Goal: Task Accomplishment & Management: Use online tool/utility

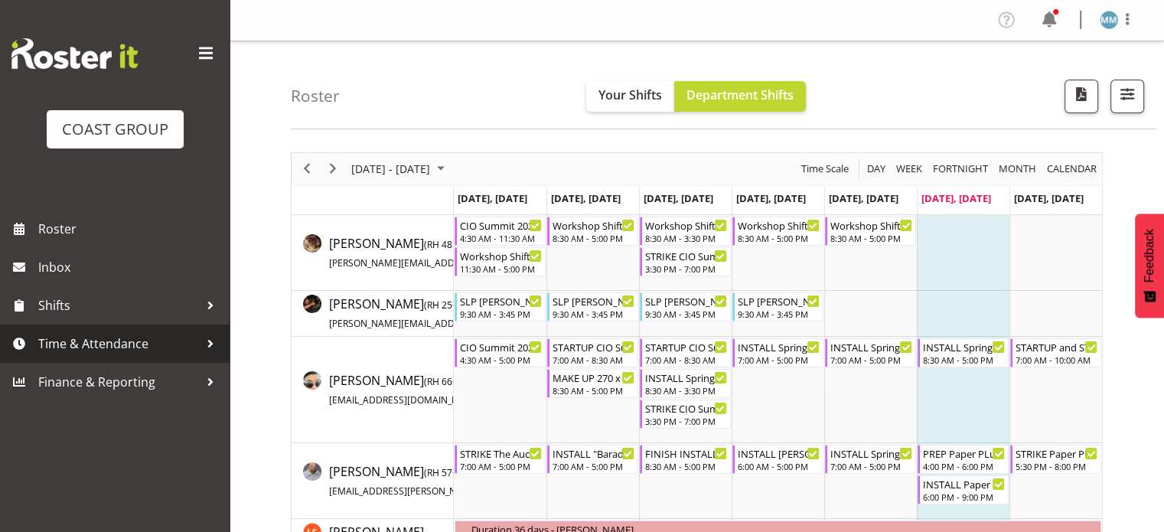
click at [144, 344] on span "Time & Attendance" at bounding box center [118, 343] width 161 height 23
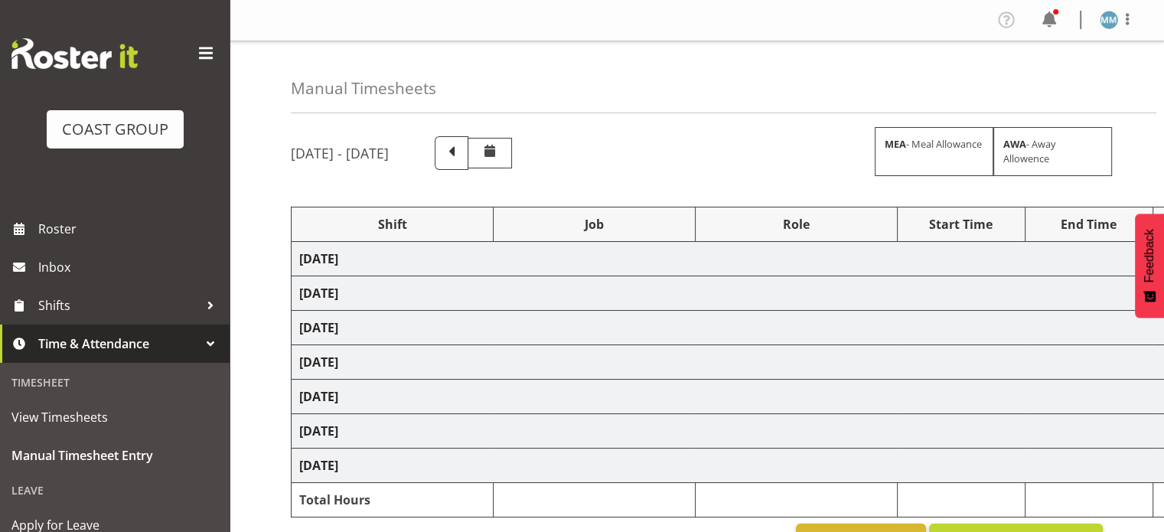
select select "70741"
select select "9585"
select select "70741"
select select "9585"
select select "70741"
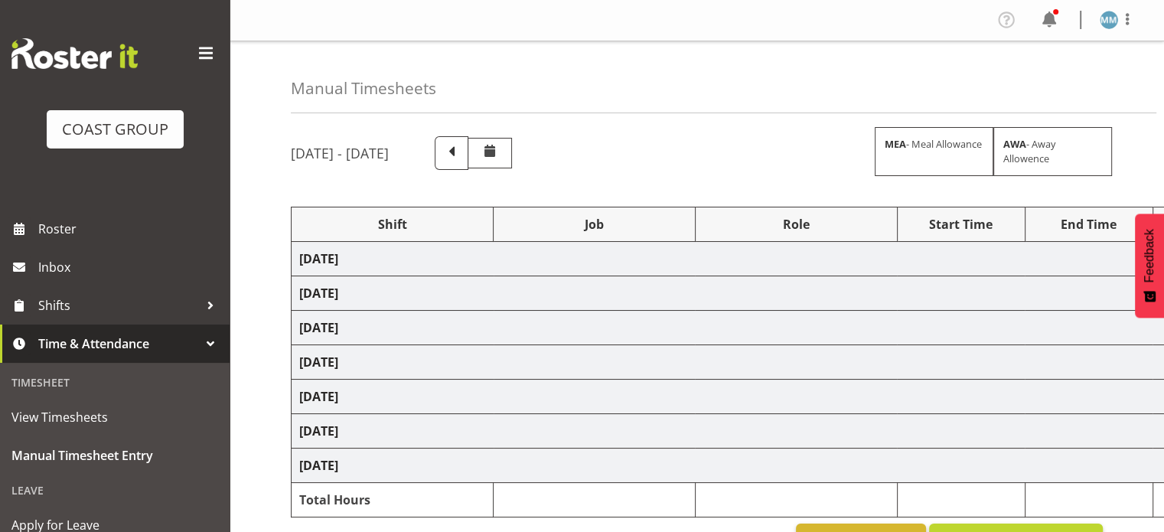
select select "9585"
select select "70741"
select select "9585"
select select "70741"
select select "9585"
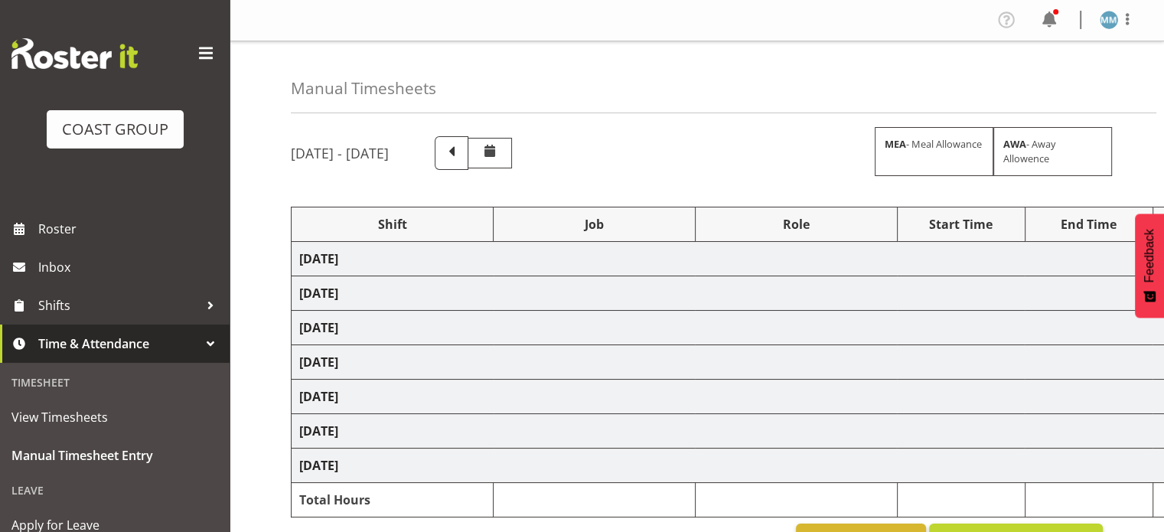
select select "70741"
select select "9585"
select select "66159"
select select "9151"
select select "66159"
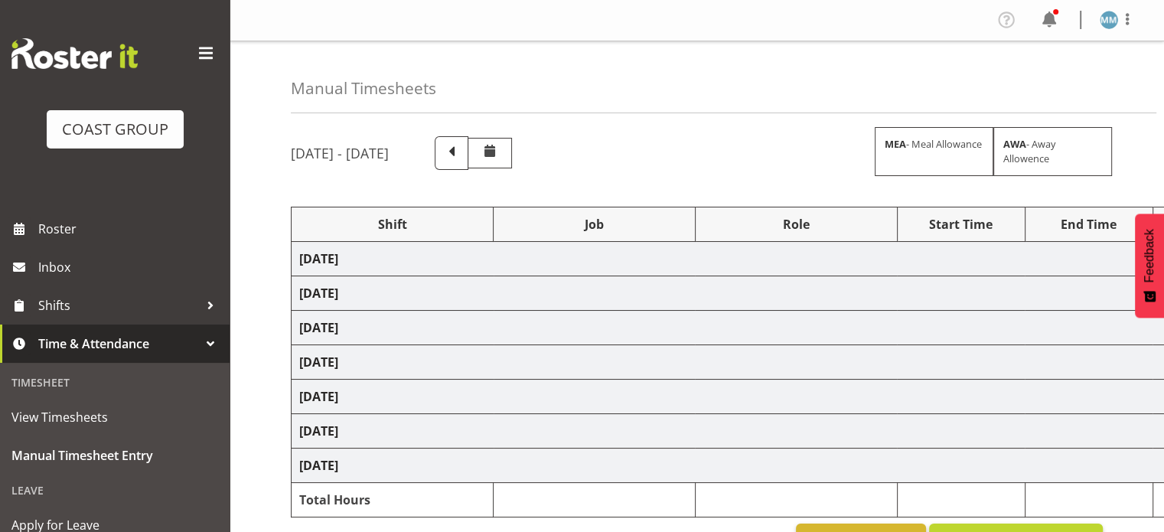
select select "9151"
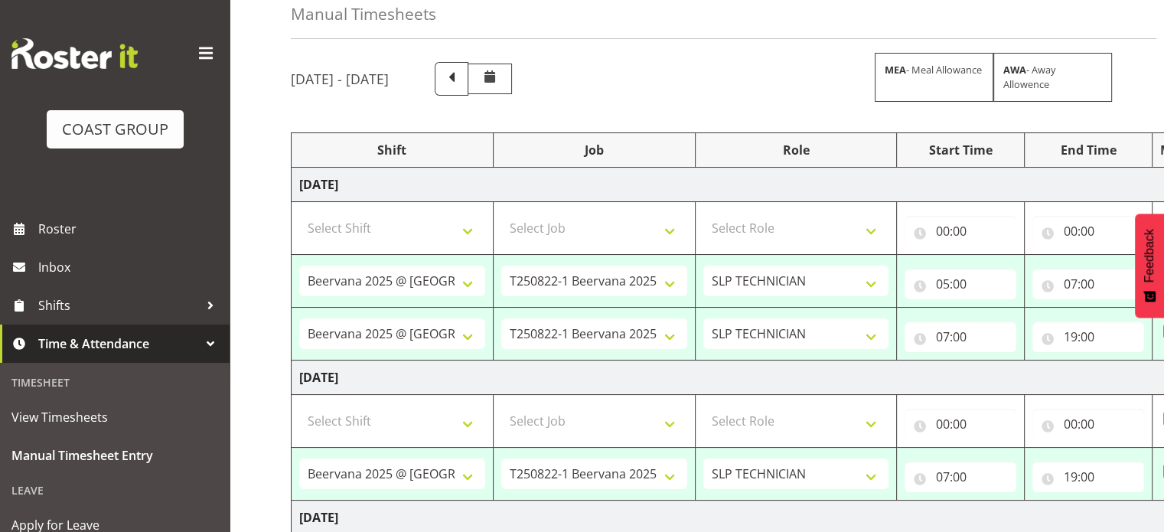
scroll to position [77, 0]
click at [1074, 336] on input "19:00" at bounding box center [1088, 334] width 112 height 31
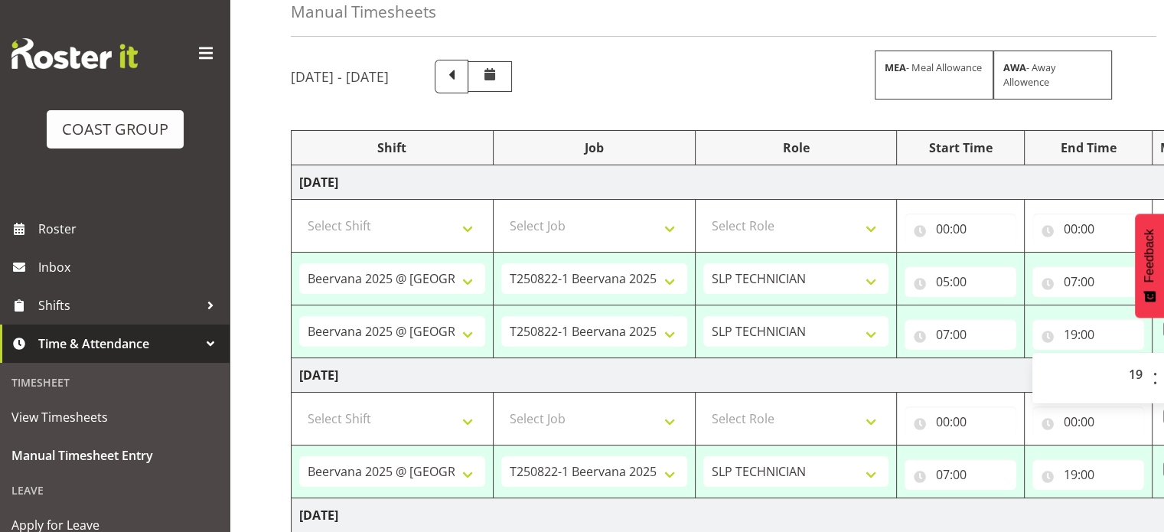
click at [984, 367] on td "[DATE]" at bounding box center [826, 375] width 1070 height 34
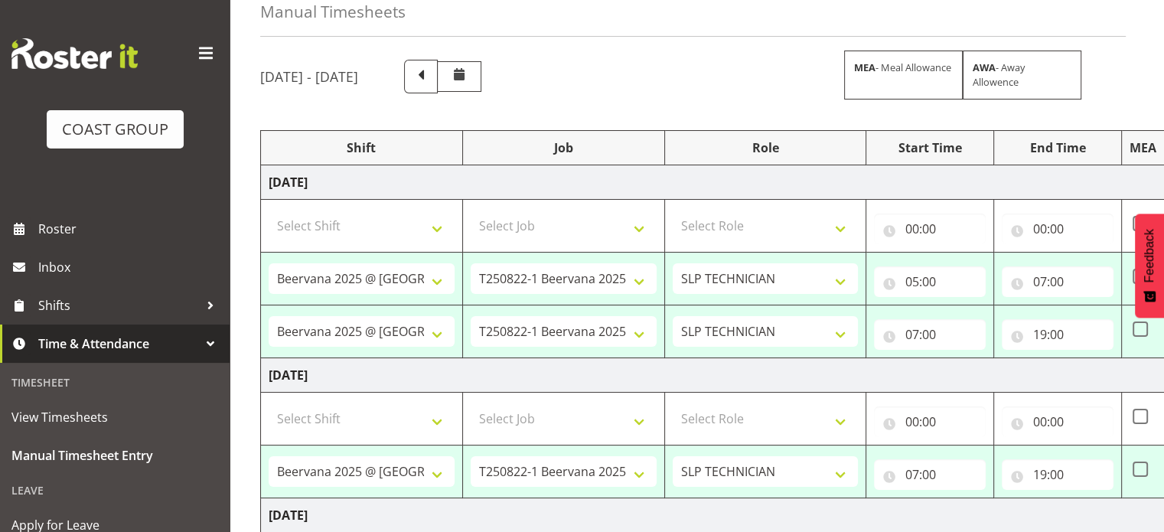
scroll to position [0, 61]
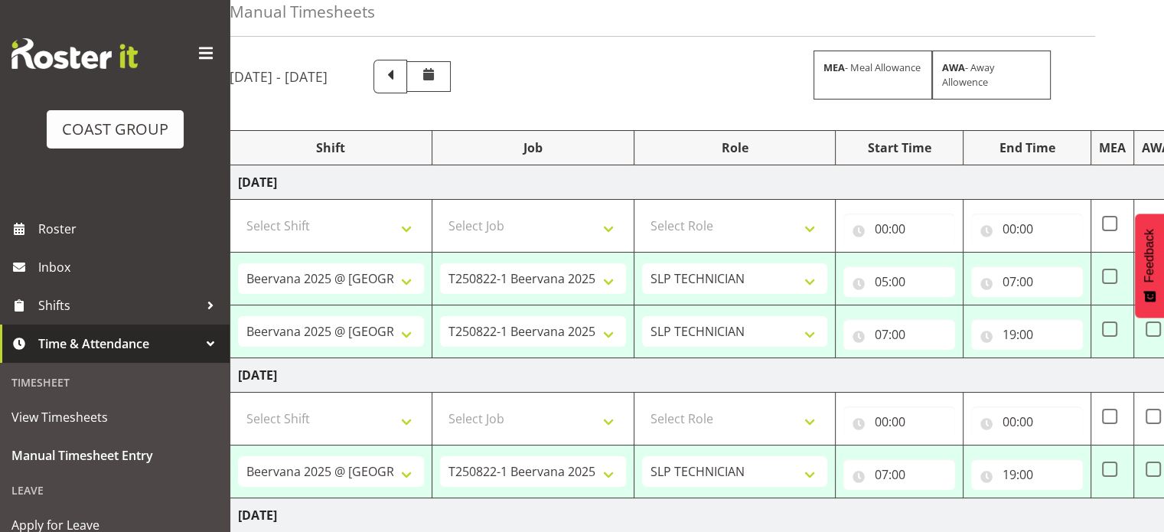
click at [195, 50] on span at bounding box center [206, 53] width 24 height 24
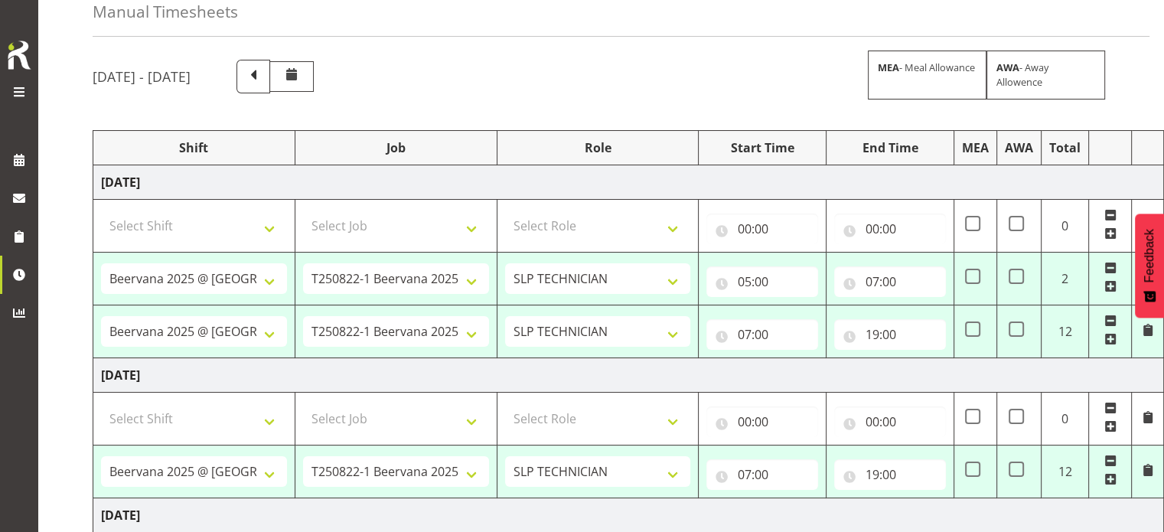
scroll to position [0, 6]
click at [872, 333] on input "19:00" at bounding box center [891, 334] width 112 height 31
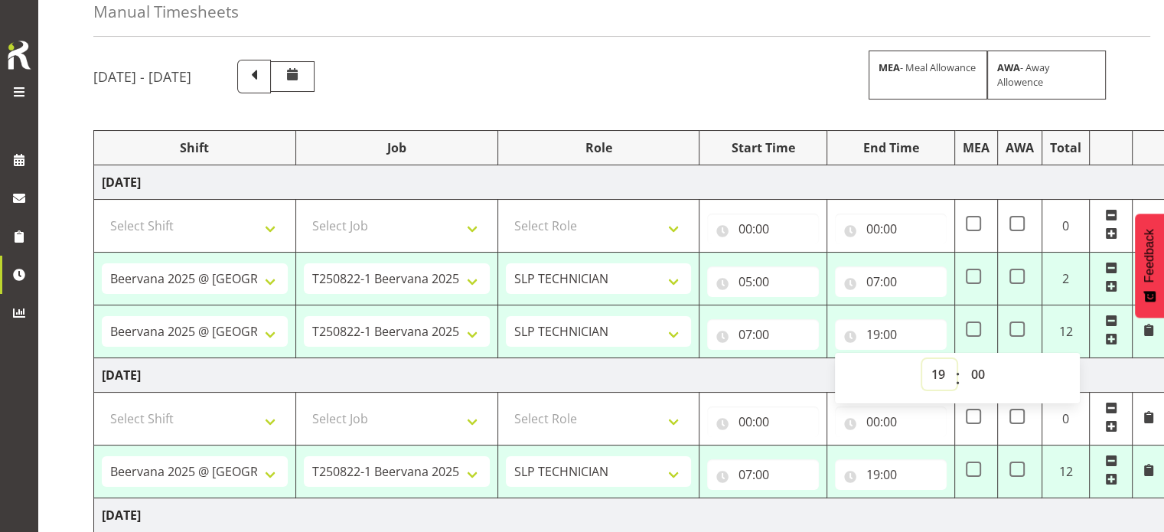
click at [938, 372] on select "00 01 02 03 04 05 06 07 08 09 10 11 12 13 14 15 16 17 18 19 20 21 22 23" at bounding box center [939, 374] width 34 height 31
select select "18"
click at [922, 359] on select "00 01 02 03 04 05 06 07 08 09 10 11 12 13 14 15 16 17 18 19 20 21 22 23" at bounding box center [939, 374] width 34 height 31
type input "18:00"
click at [820, 183] on td "[DATE]" at bounding box center [629, 182] width 1070 height 34
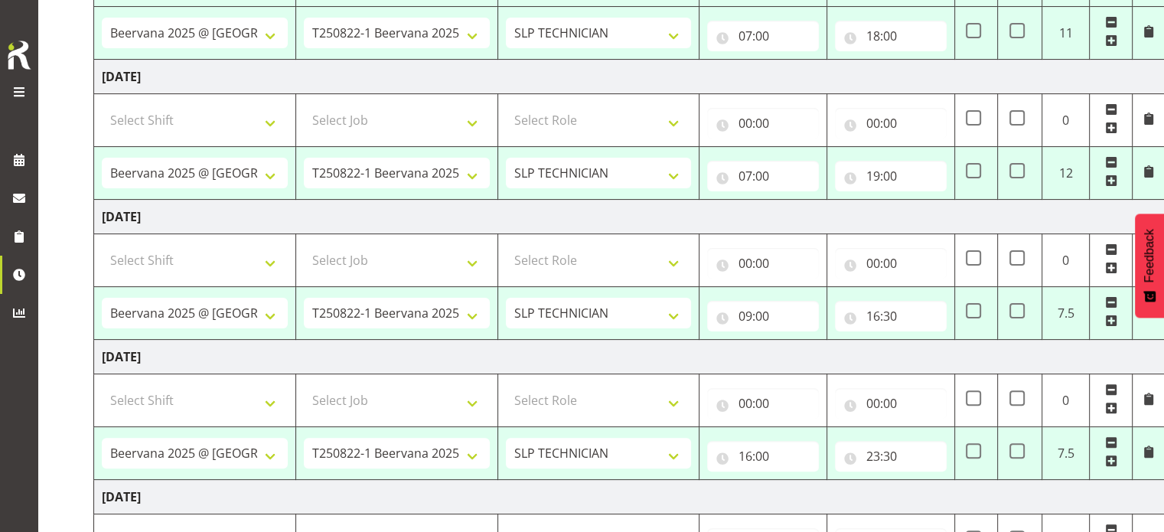
scroll to position [383, 0]
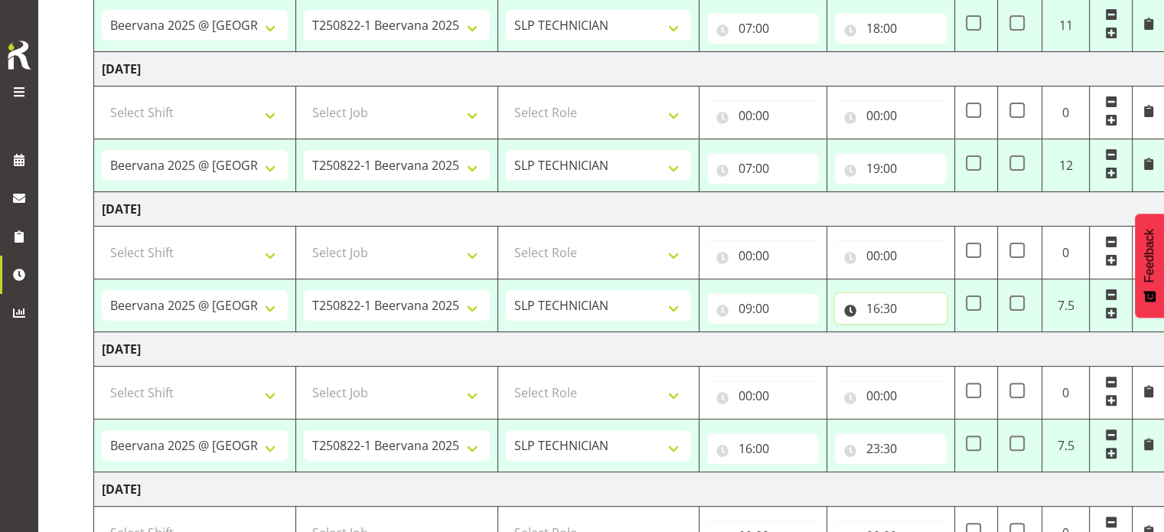
click at [878, 307] on input "16:30" at bounding box center [891, 308] width 112 height 31
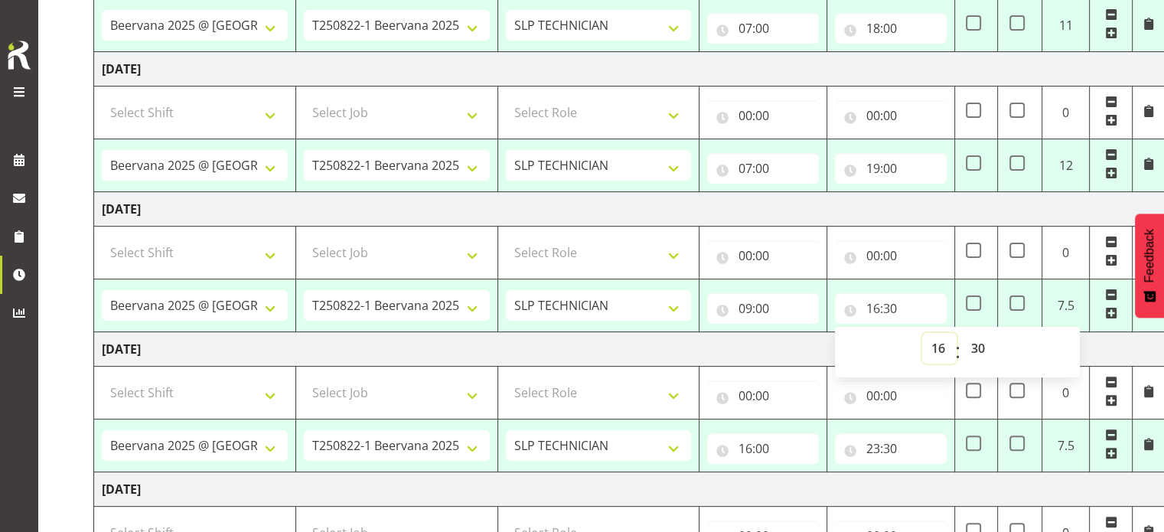
click at [941, 347] on select "00 01 02 03 04 05 06 07 08 09 10 11 12 13 14 15 16 17 18 19 20 21 22 23" at bounding box center [939, 348] width 34 height 31
select select "17"
click at [922, 333] on select "00 01 02 03 04 05 06 07 08 09 10 11 12 13 14 15 16 17 18 19 20 21 22 23" at bounding box center [939, 348] width 34 height 31
type input "17:30"
click at [796, 207] on td "[DATE]" at bounding box center [629, 209] width 1070 height 34
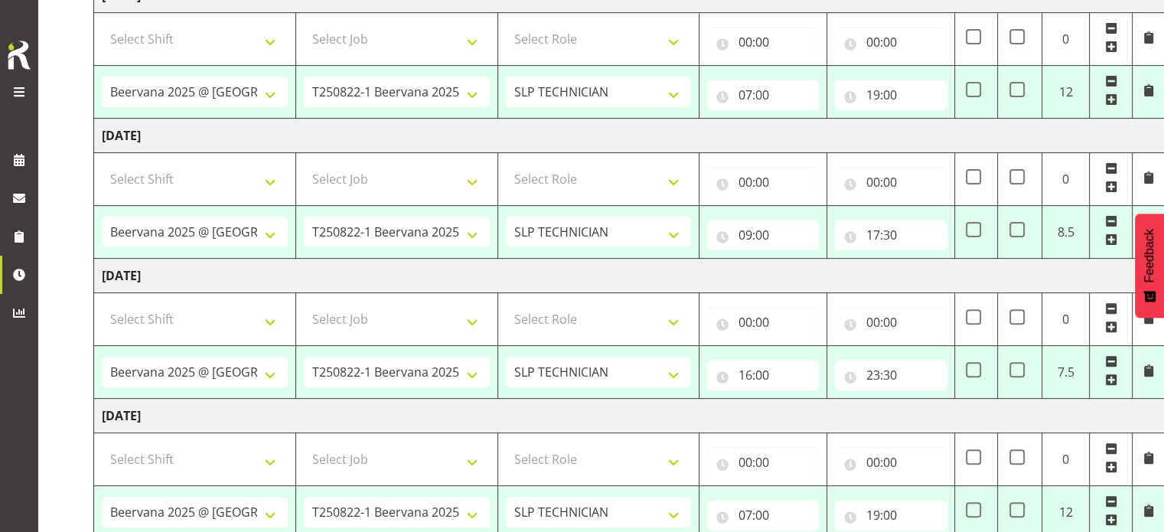
scroll to position [459, 0]
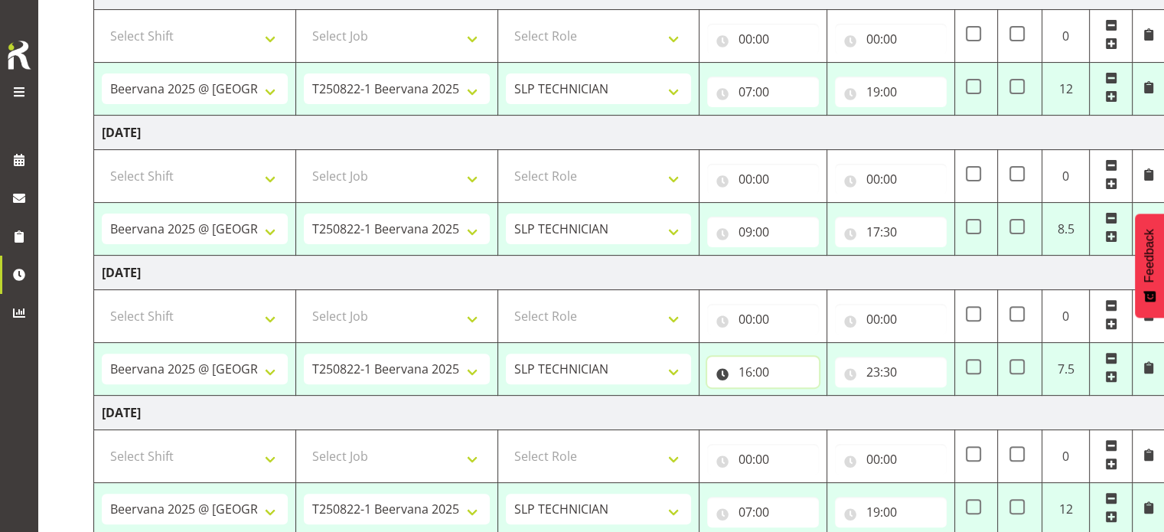
click at [750, 373] on input "16:00" at bounding box center [763, 372] width 112 height 31
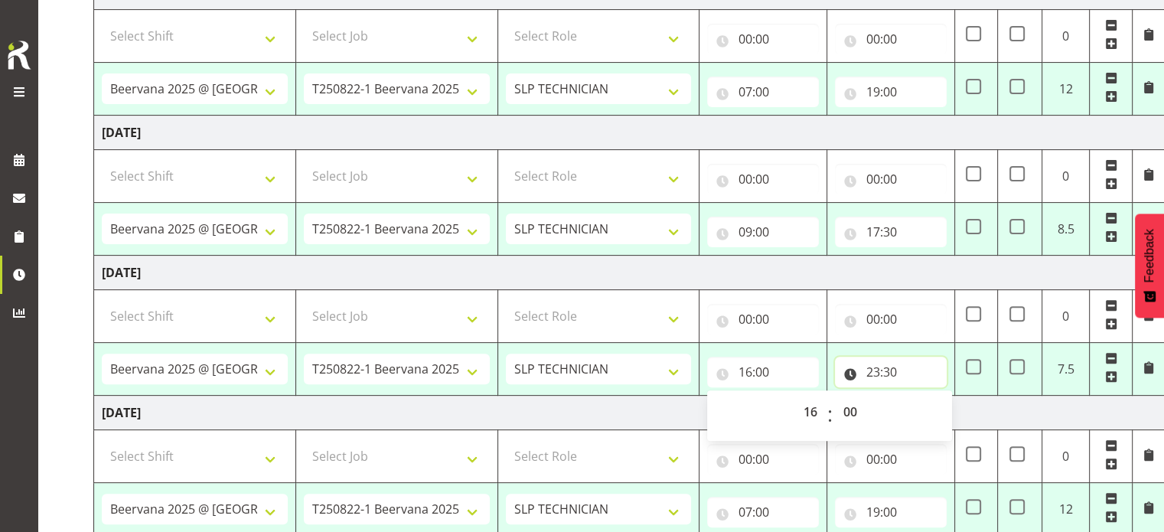
click at [871, 366] on input "23:30" at bounding box center [891, 372] width 112 height 31
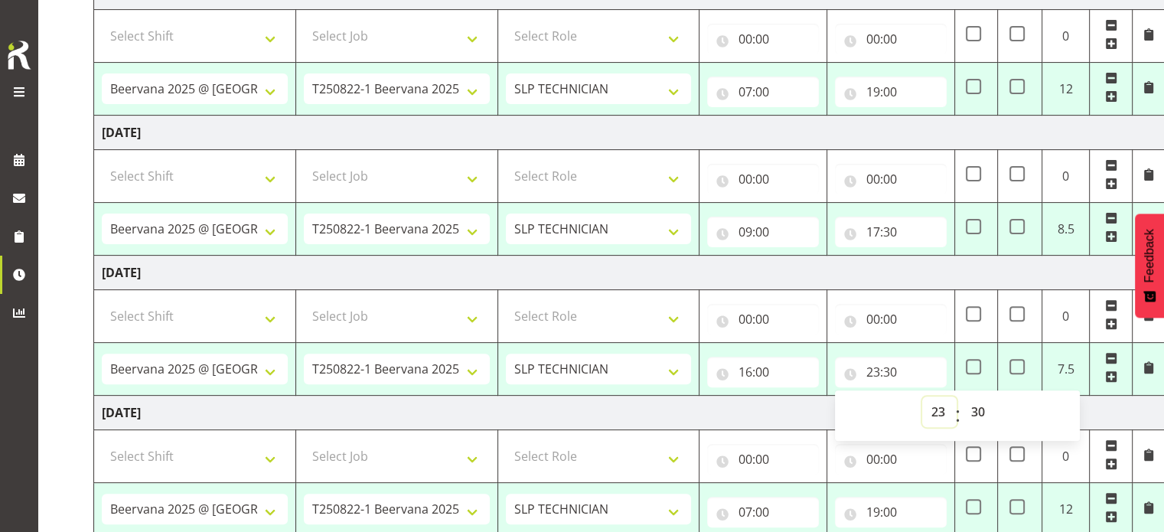
click at [930, 406] on select "00 01 02 03 04 05 06 07 08 09 10 11 12 13 14 15 16 17 18 19 20 21 22 23" at bounding box center [939, 411] width 34 height 31
select select "0"
click at [922, 396] on select "00 01 02 03 04 05 06 07 08 09 10 11 12 13 14 15 16 17 18 19 20 21 22 23" at bounding box center [939, 411] width 34 height 31
type input "00:30"
click at [982, 409] on select "00 01 02 03 04 05 06 07 08 09 10 11 12 13 14 15 16 17 18 19 20 21 22 23 24 25 2…" at bounding box center [979, 411] width 34 height 31
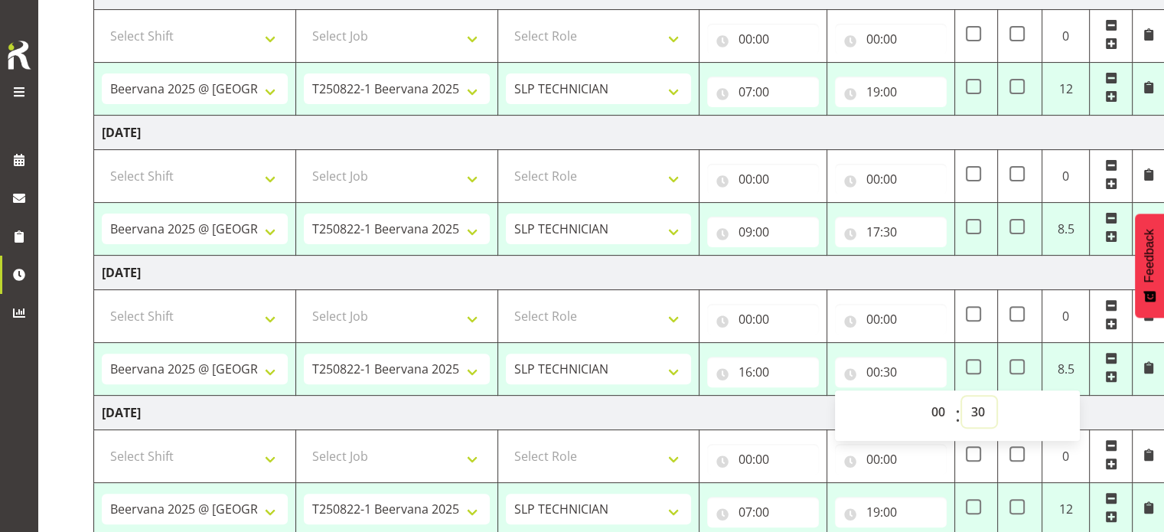
select select "0"
click at [962, 396] on select "00 01 02 03 04 05 06 07 08 09 10 11 12 13 14 15 16 17 18 19 20 21 22 23 24 25 2…" at bounding box center [979, 411] width 34 height 31
type input "00:00"
click at [674, 270] on td "[DATE]" at bounding box center [629, 273] width 1070 height 34
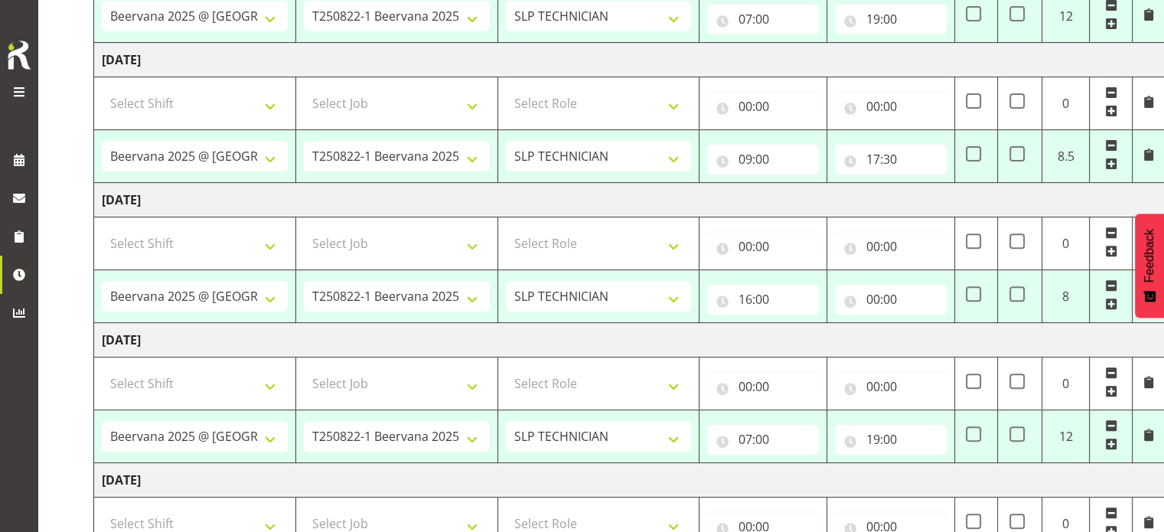
scroll to position [536, 0]
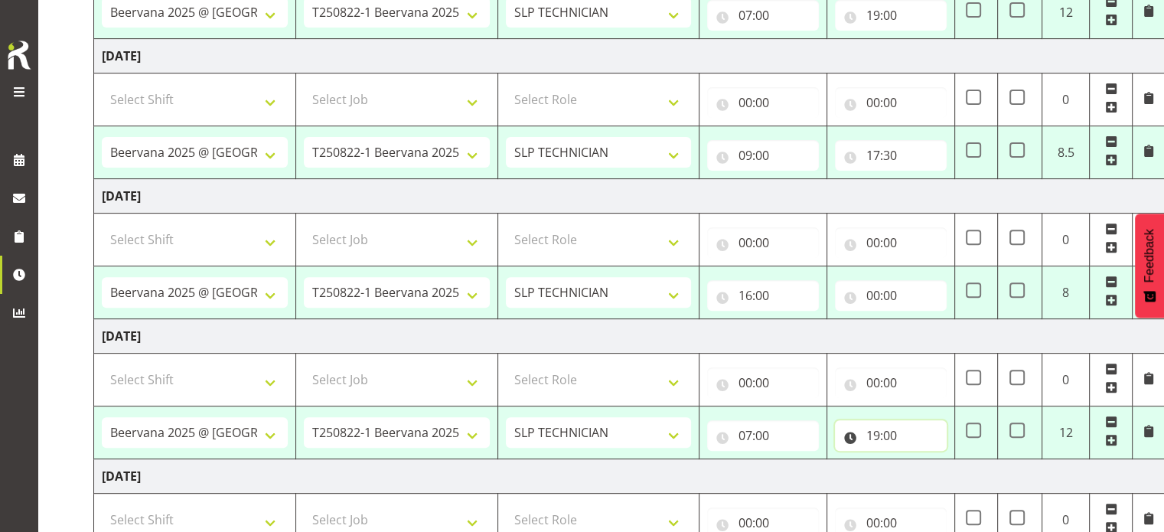
click at [875, 433] on input "19:00" at bounding box center [891, 435] width 112 height 31
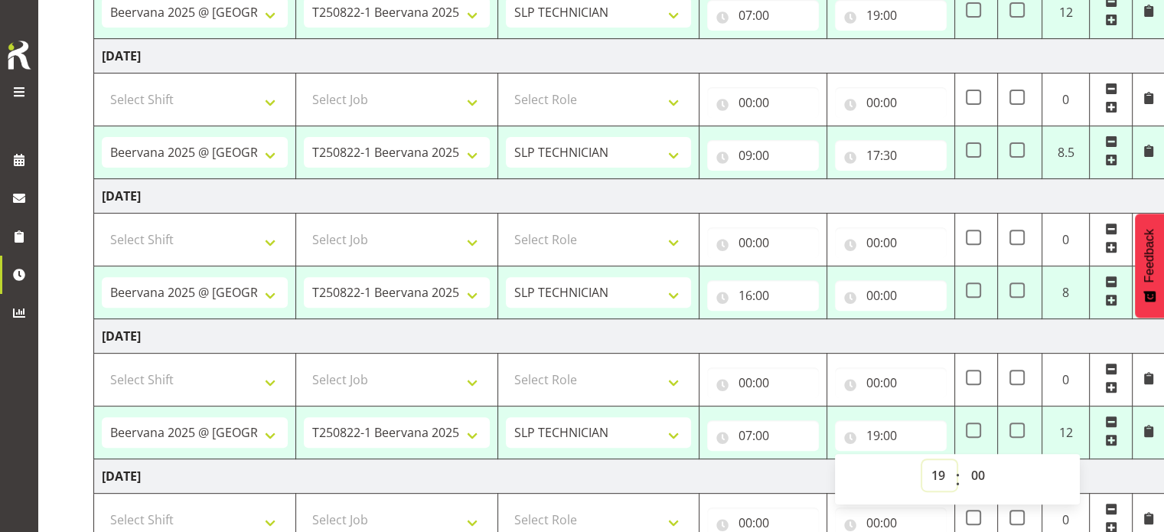
click at [939, 471] on select "00 01 02 03 04 05 06 07 08 09 10 11 12 13 14 15 16 17 18 19 20 21 22 23" at bounding box center [939, 475] width 34 height 31
select select "17"
click at [922, 460] on select "00 01 02 03 04 05 06 07 08 09 10 11 12 13 14 15 16 17 18 19 20 21 22 23" at bounding box center [939, 475] width 34 height 31
type input "17:00"
click at [813, 337] on td "[DATE]" at bounding box center [629, 336] width 1070 height 34
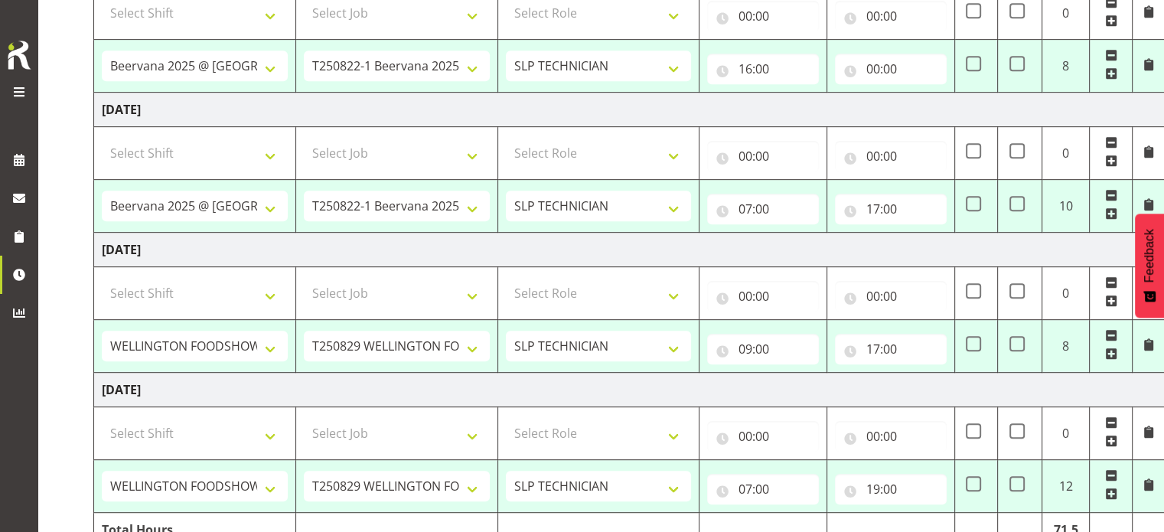
scroll to position [765, 0]
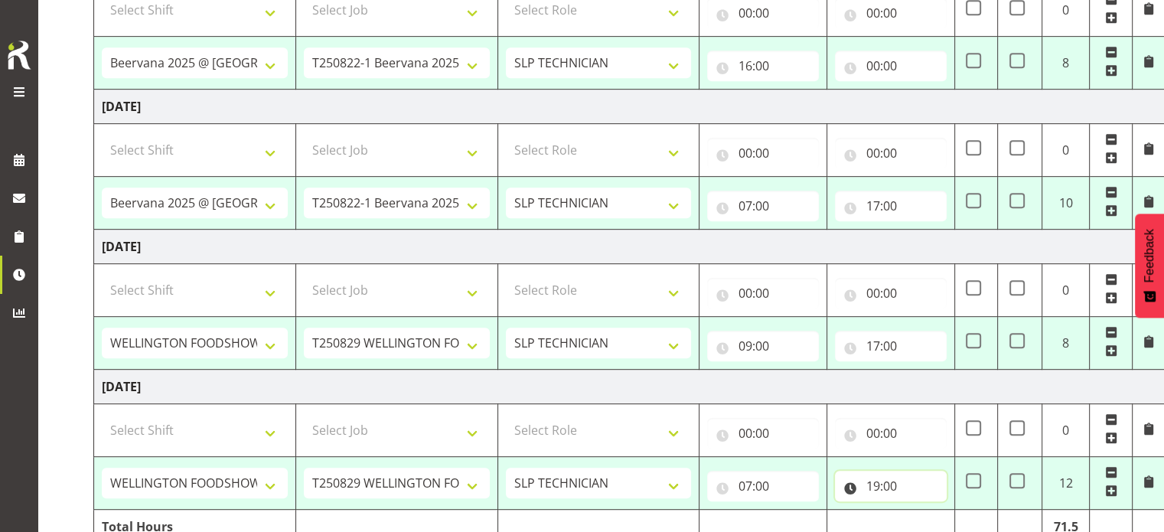
click at [876, 485] on input "19:00" at bounding box center [891, 486] width 112 height 31
click at [936, 523] on select "00 01 02 03 04 05 06 07 08 09 10 11 12 13 14 15 16 17 18 19 20 21 22 23" at bounding box center [939, 525] width 34 height 31
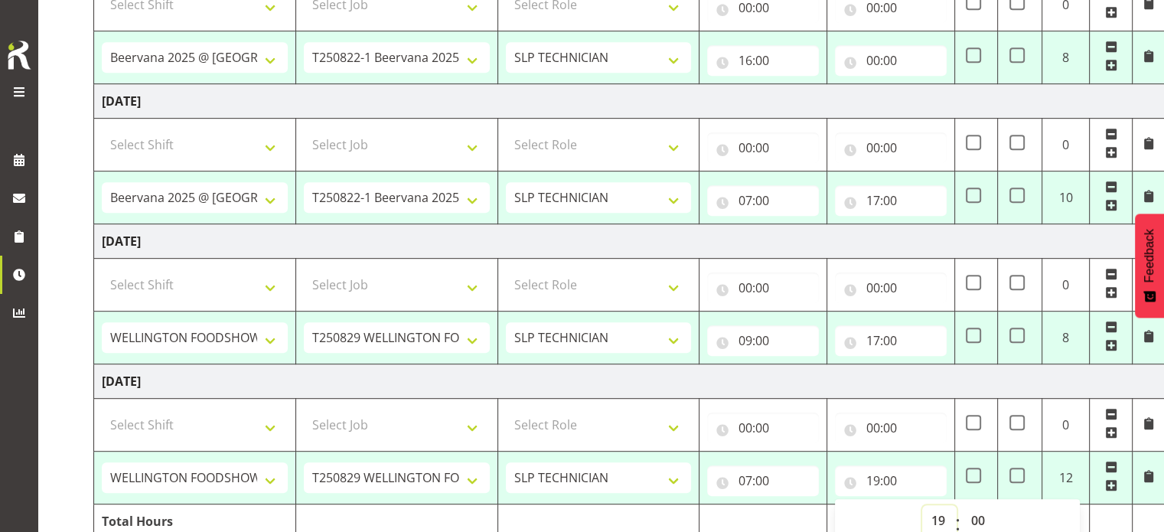
select select "17"
click at [922, 505] on select "00 01 02 03 04 05 06 07 08 09 10 11 12 13 14 15 16 17 18 19 20 21 22 23" at bounding box center [939, 520] width 34 height 31
type input "17:00"
click at [856, 376] on td "[DATE]" at bounding box center [629, 381] width 1070 height 34
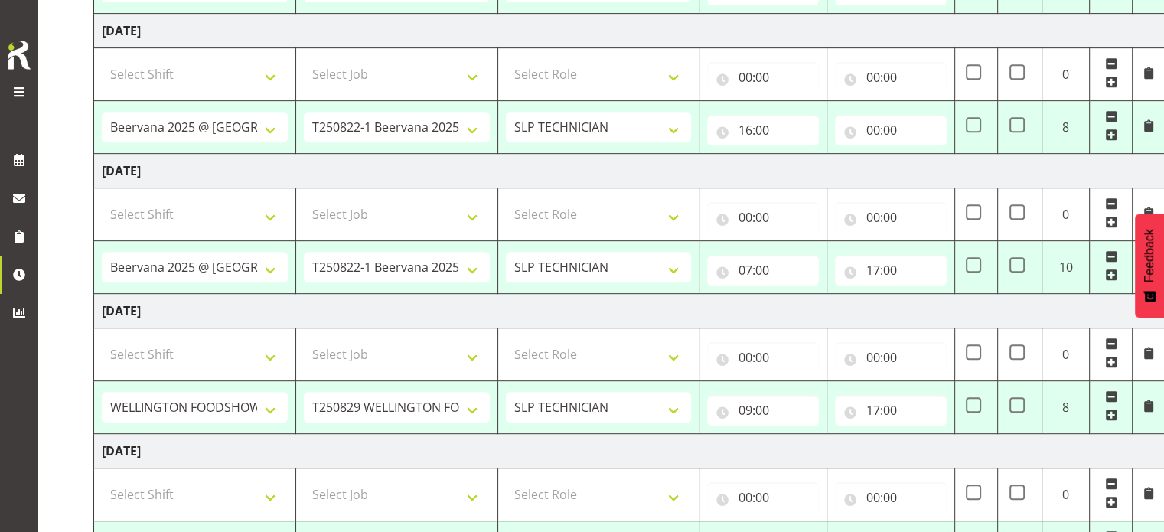
scroll to position [529, 0]
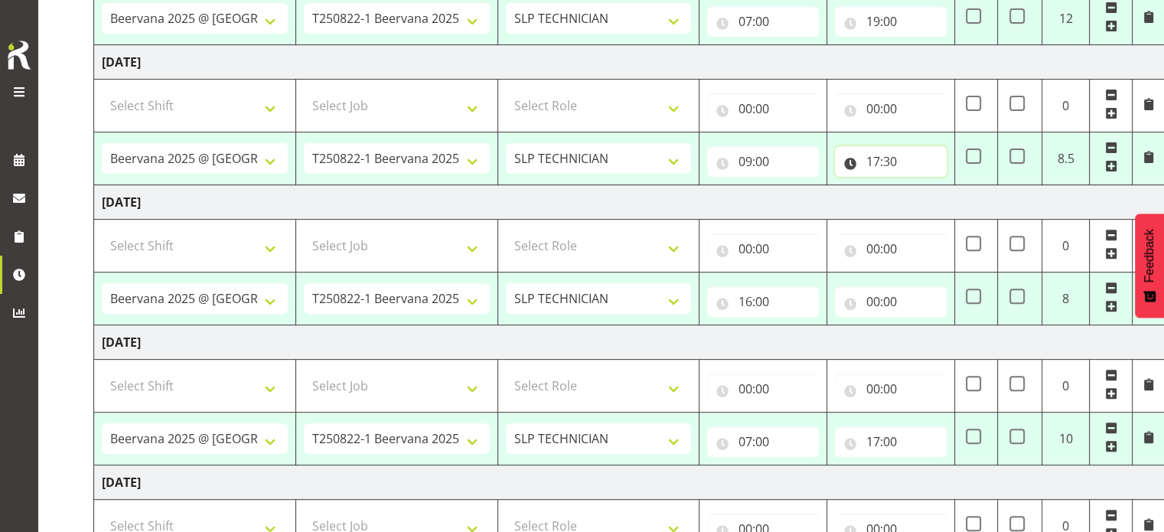
click at [888, 164] on input "17:30" at bounding box center [891, 161] width 112 height 31
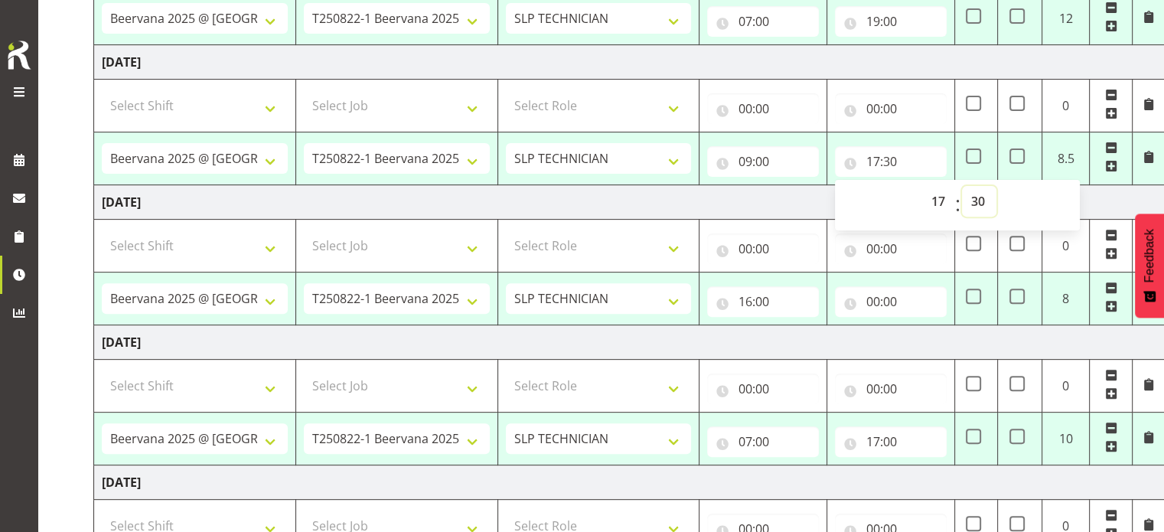
click at [976, 198] on select "00 01 02 03 04 05 06 07 08 09 10 11 12 13 14 15 16 17 18 19 20 21 22 23 24 25 2…" at bounding box center [979, 201] width 34 height 31
select select "0"
click at [962, 186] on select "00 01 02 03 04 05 06 07 08 09 10 11 12 13 14 15 16 17 18 19 20 21 22 23 24 25 2…" at bounding box center [979, 201] width 34 height 31
type input "17:00"
click at [750, 194] on td "[DATE]" at bounding box center [629, 202] width 1070 height 34
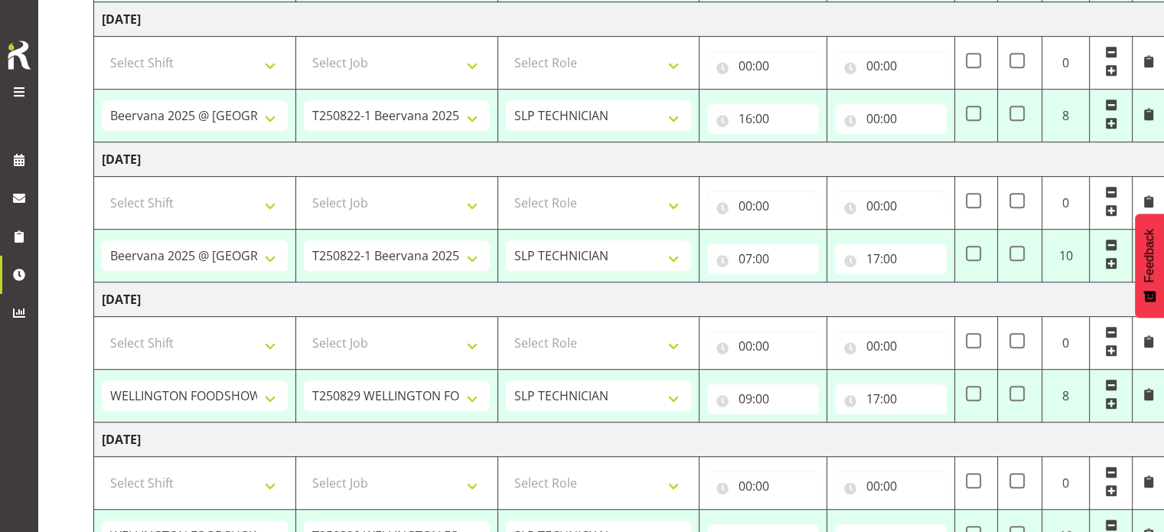
scroll to position [835, 0]
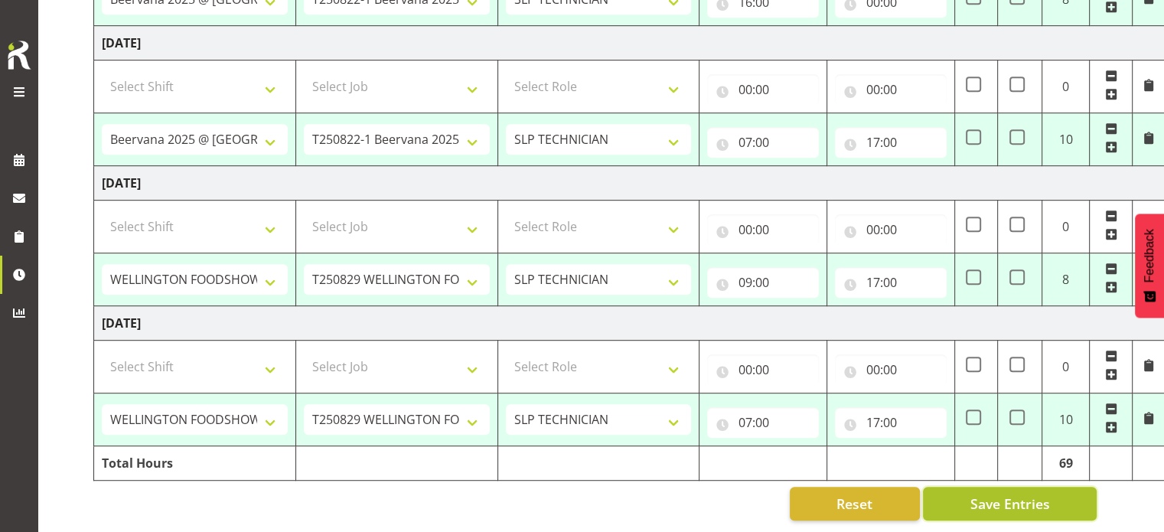
click at [987, 493] on span "Save Entries" at bounding box center [1009, 503] width 80 height 20
select select "70741"
select select "9585"
type input "05:00"
type input "07:00"
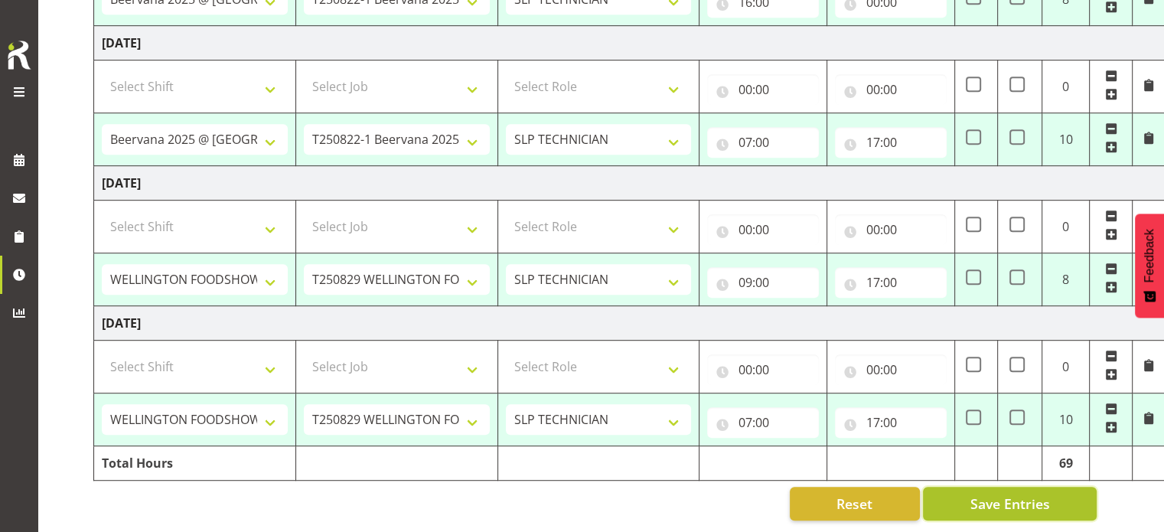
type input "07:00"
type input "18:00"
select select "70741"
select select "9585"
type input "07:00"
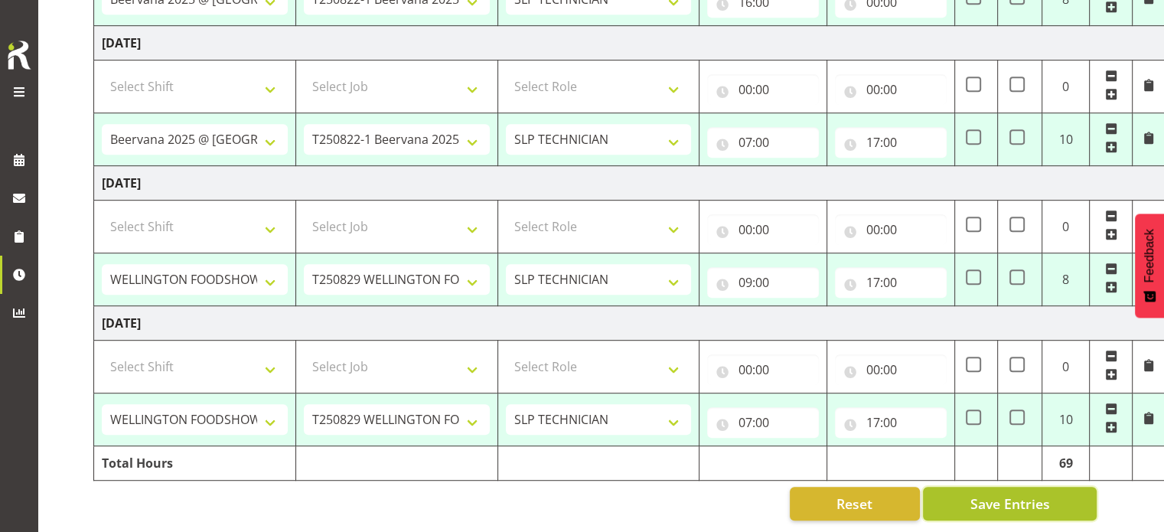
type input "19:00"
select select "70741"
select select "9585"
type input "09:00"
type input "17:00"
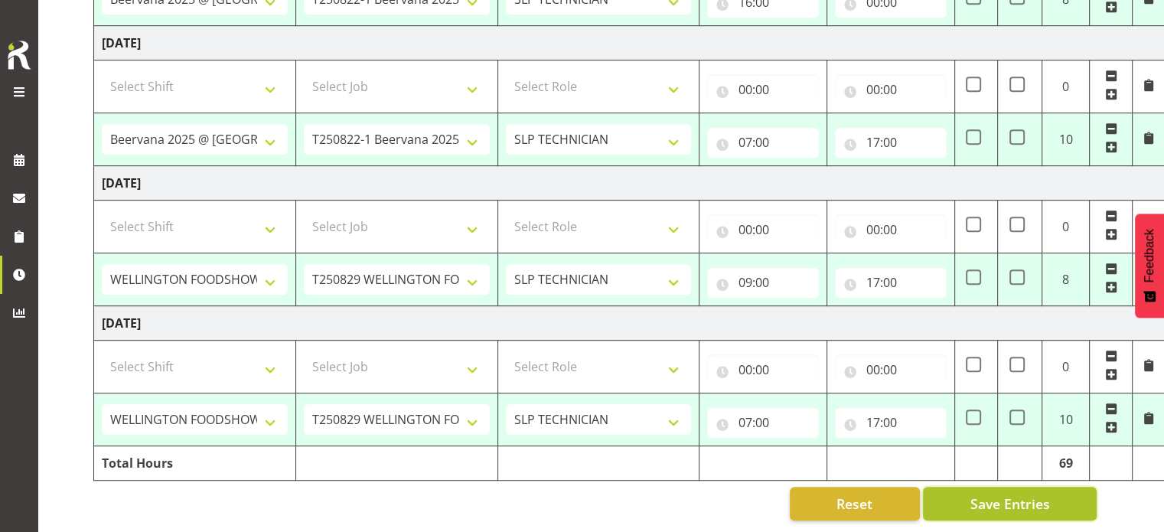
select select "70741"
select select "9585"
type input "16:00"
select select "70741"
select select "9585"
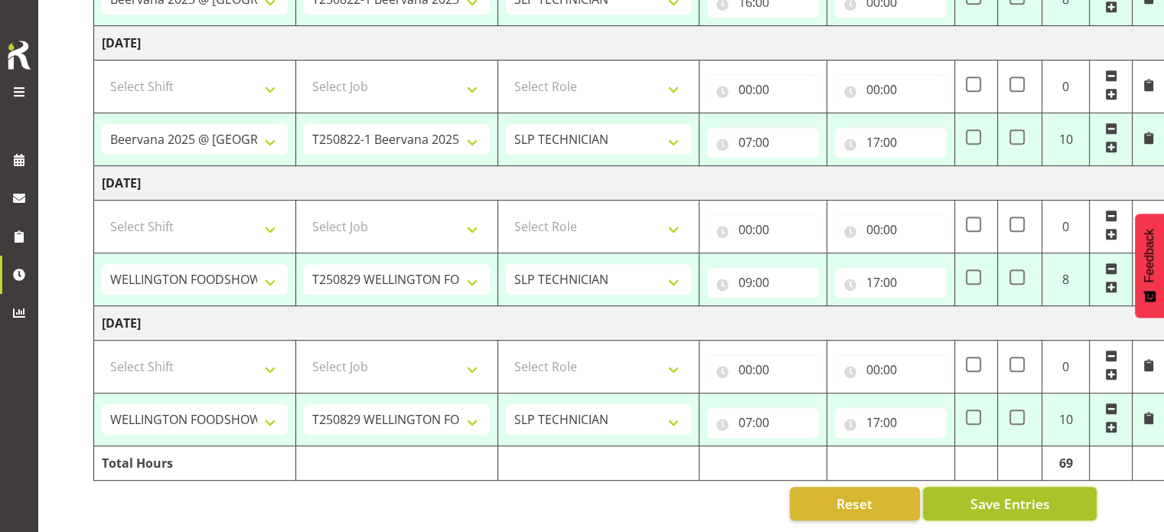
type input "07:00"
type input "16:00"
select select "66159"
select select "9151"
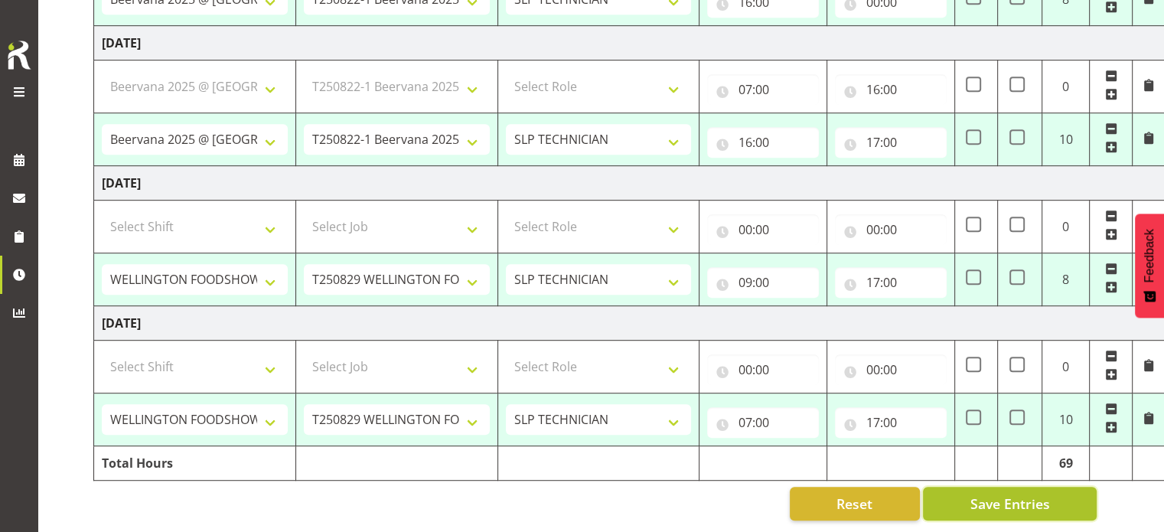
type input "09:00"
type input "17:00"
select select "66159"
select select "9151"
type input "07:00"
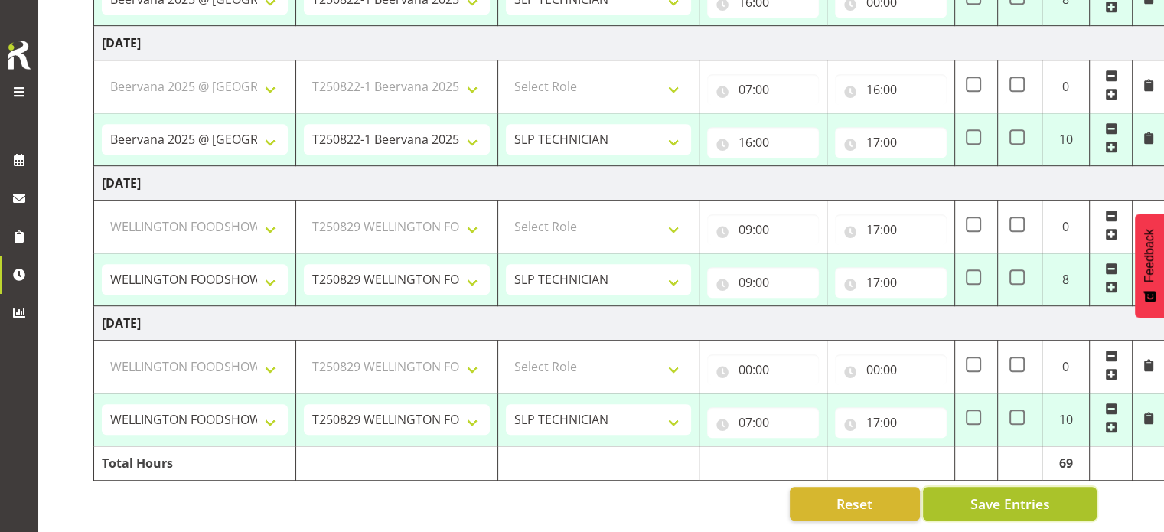
type input "17:00"
